Goal: Check status

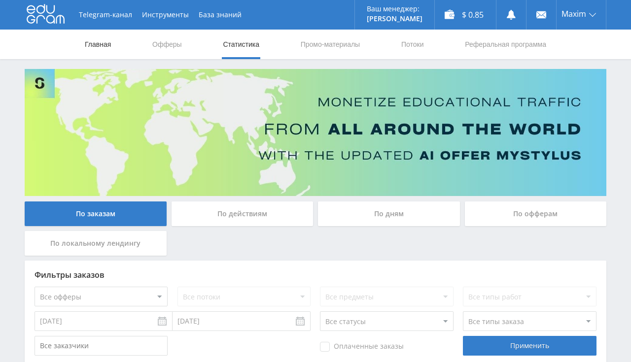
click at [91, 48] on link "Главная" at bounding box center [98, 45] width 28 height 30
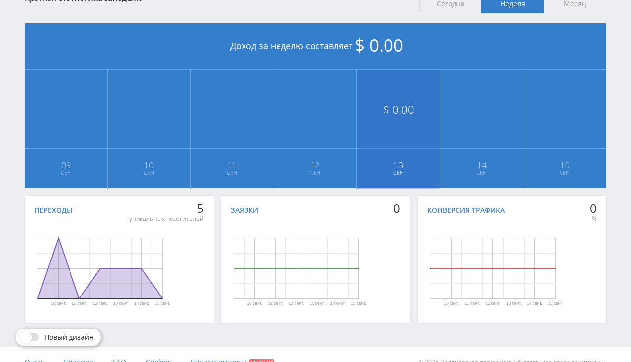
scroll to position [52, 0]
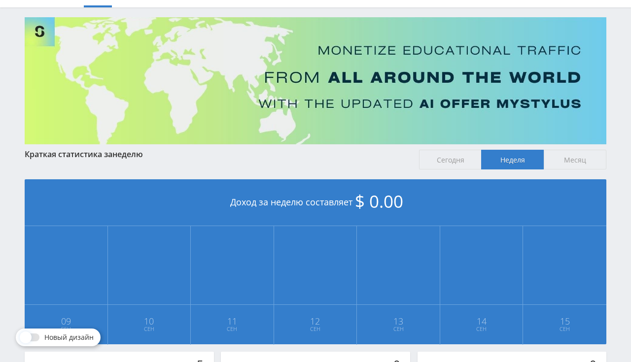
click at [584, 162] on span "Месяц" at bounding box center [575, 160] width 63 height 20
click at [0, 0] on input "Месяц" at bounding box center [0, 0] width 0 height 0
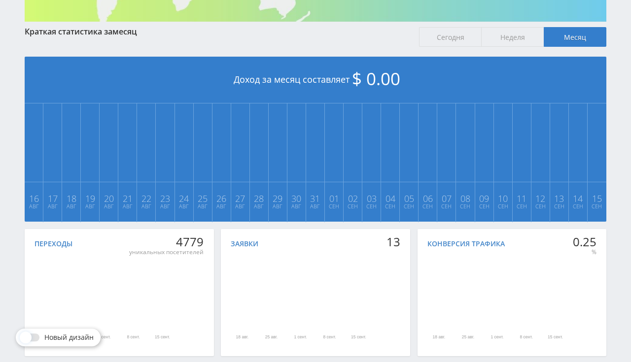
scroll to position [223, 0]
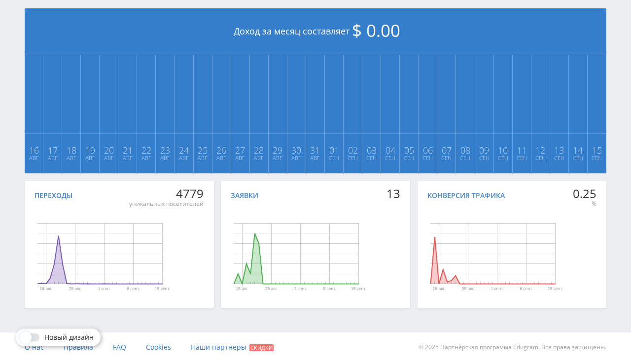
click at [217, 198] on div "Переходы 4779 уникальных посетителей 18 авг. 25 авг. 1 сент. 8 сент. 15 сент. Д…" at bounding box center [316, 247] width 582 height 132
drag, startPoint x: 181, startPoint y: 192, endPoint x: 208, endPoint y: 188, distance: 26.9
click at [208, 188] on div "Переходы 4779 уникальных посетителей 18 авг. 25 авг. 1 сент. 8 сент. 15 сент. Д…" at bounding box center [119, 244] width 189 height 127
click at [194, 192] on div "4779" at bounding box center [166, 194] width 74 height 14
drag, startPoint x: 177, startPoint y: 194, endPoint x: 207, endPoint y: 190, distance: 30.3
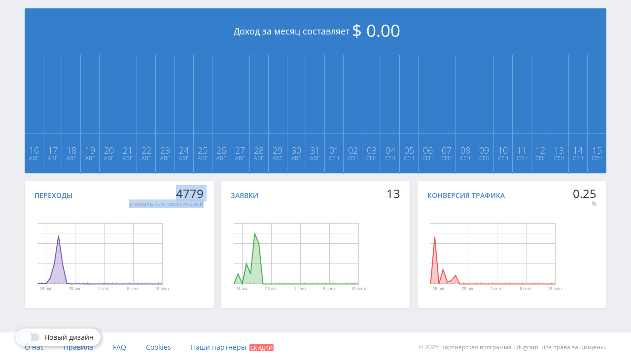
click at [207, 190] on div "Переходы 4779 уникальных посетителей 18 авг. 25 авг. 1 сент. 8 сент. 15 сент. Д…" at bounding box center [119, 244] width 189 height 127
click at [213, 196] on div "Переходы 4779 уникальных посетителей 18 авг. 25 авг. 1 сент. 8 сент. 15 сент. Д…" at bounding box center [119, 244] width 189 height 127
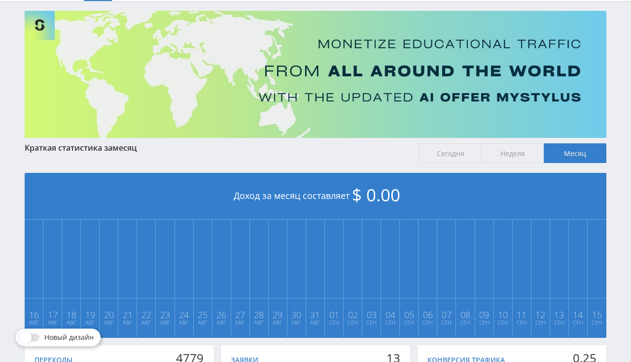
scroll to position [14, 0]
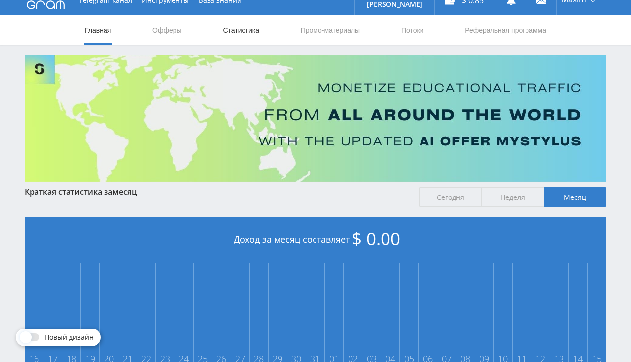
click at [226, 39] on link "Статистика" at bounding box center [241, 30] width 38 height 30
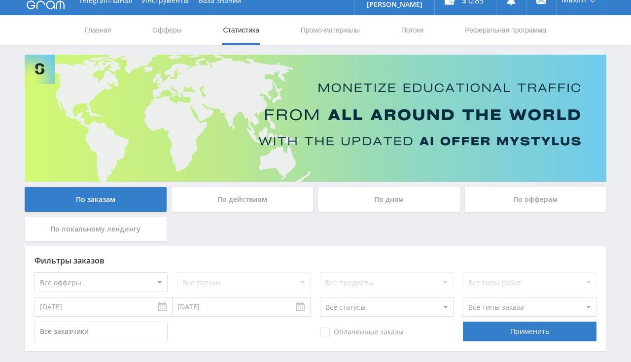
scroll to position [57, 0]
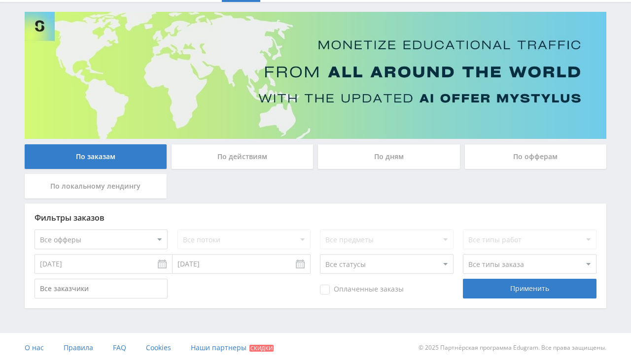
click at [109, 262] on input "[DATE]" at bounding box center [103, 264] width 138 height 20
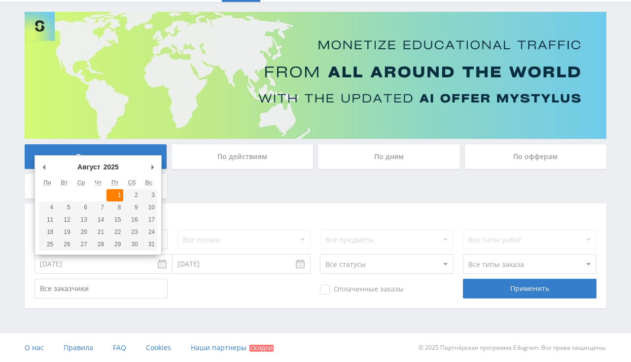
type input "[DATE]"
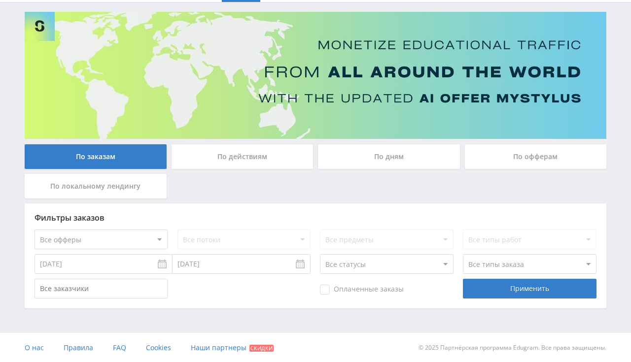
click at [230, 265] on input "[DATE]" at bounding box center [241, 264] width 138 height 20
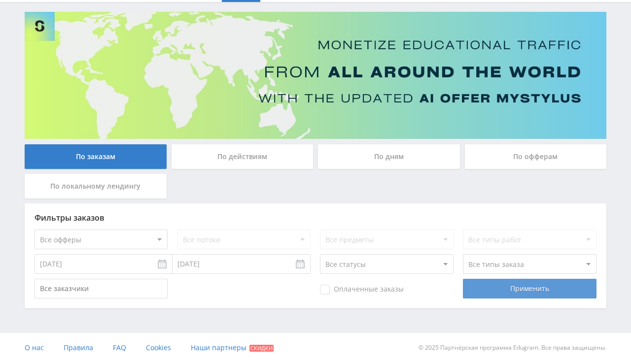
click at [536, 295] on div "Применить" at bounding box center [529, 289] width 133 height 20
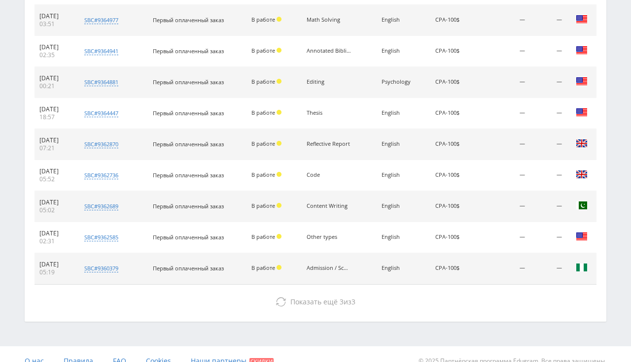
scroll to position [463, 0]
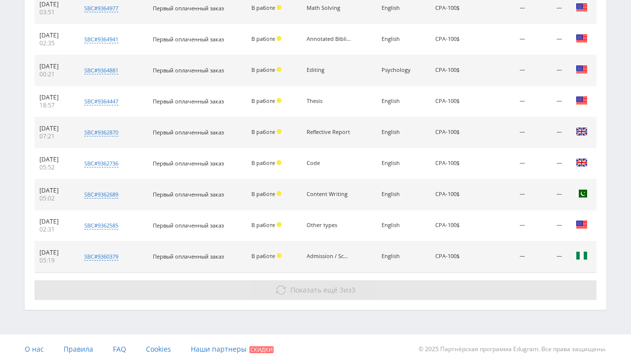
click at [338, 284] on button "Показать ещё 3 из 3" at bounding box center [315, 290] width 562 height 20
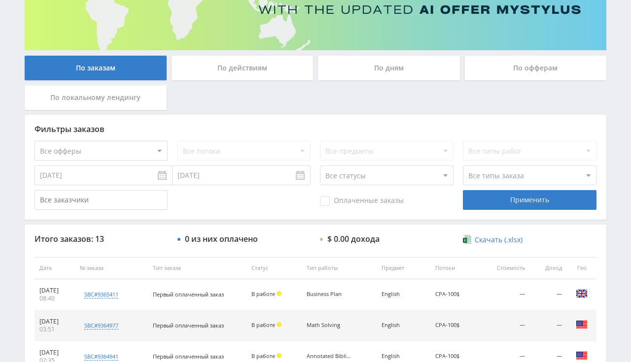
scroll to position [16, 0]
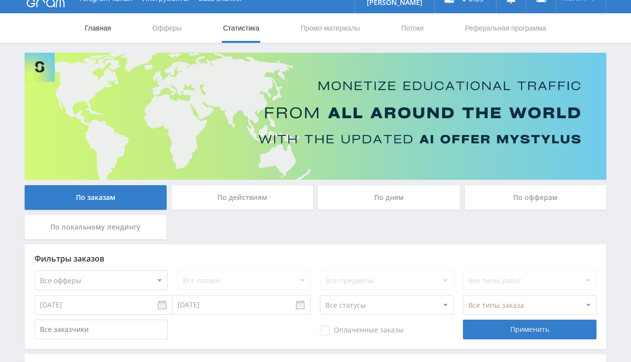
click at [89, 25] on link "Главная" at bounding box center [98, 28] width 28 height 30
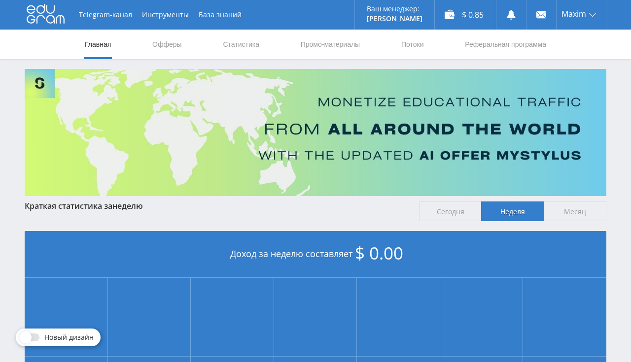
scroll to position [223, 0]
